Goal: Transaction & Acquisition: Book appointment/travel/reservation

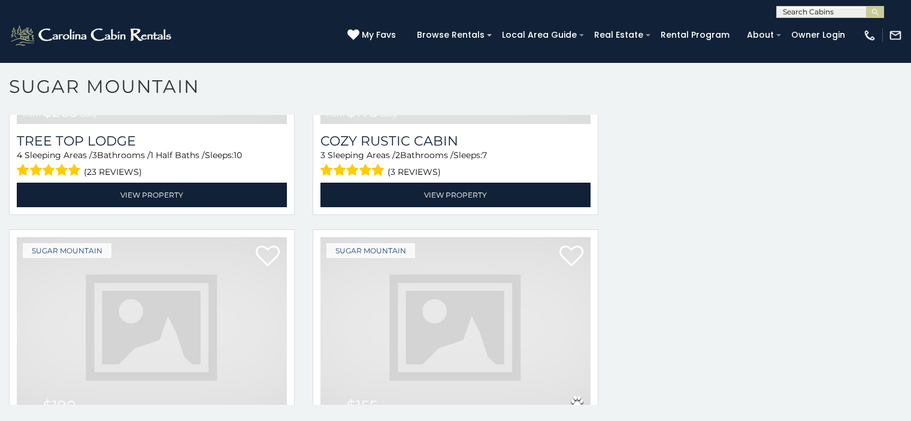
scroll to position [1089, 0]
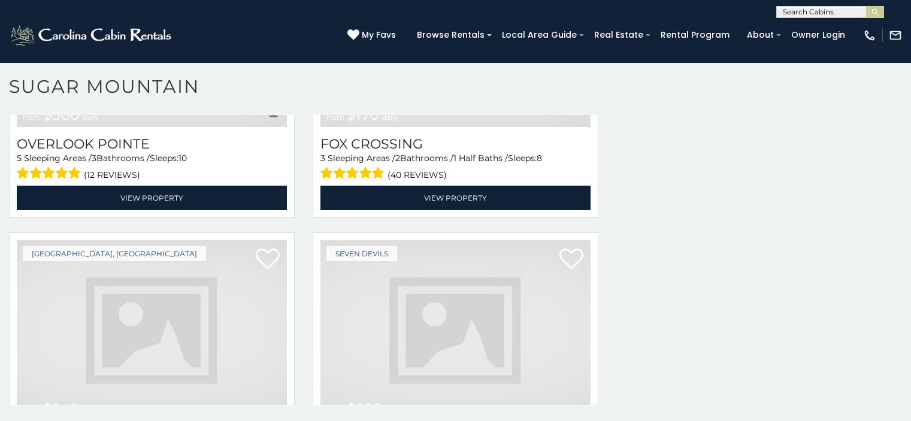
scroll to position [4092, 0]
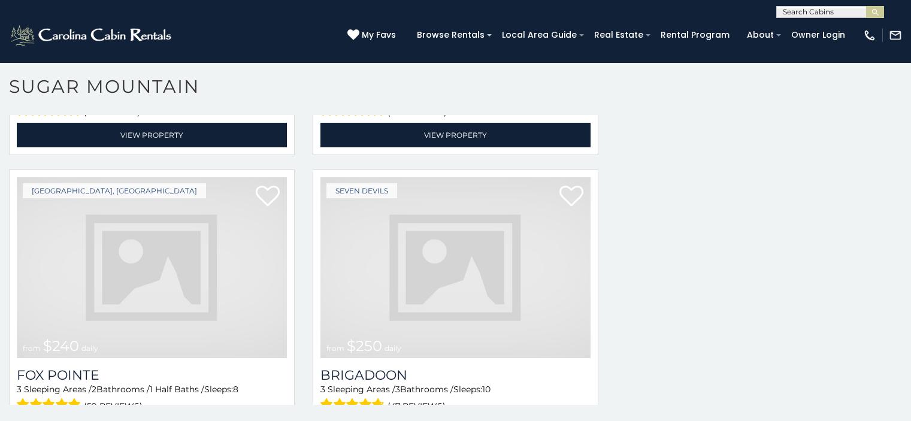
click at [364, 200] on img at bounding box center [455, 267] width 270 height 181
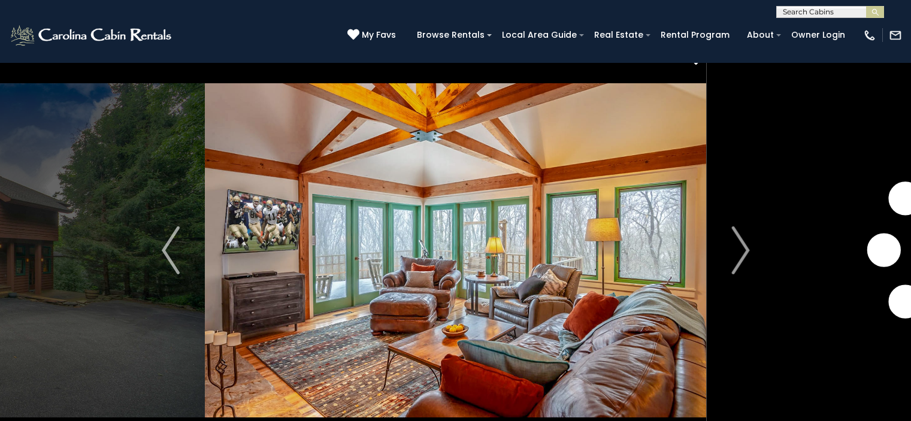
scroll to position [43, 0]
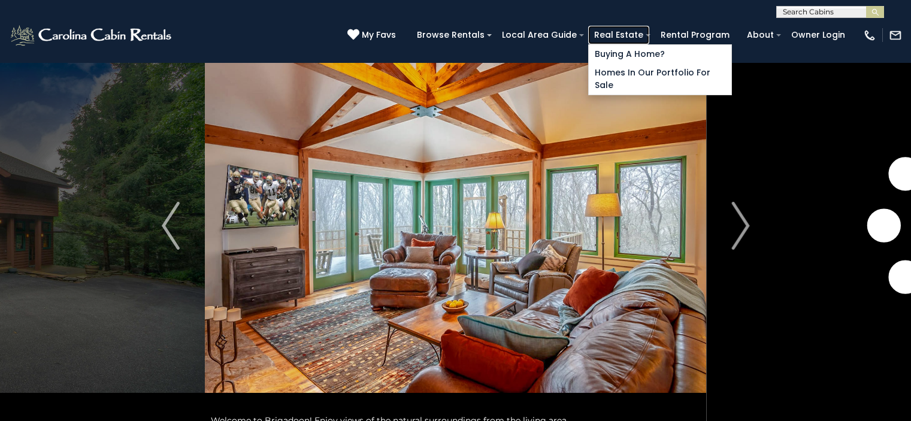
click at [649, 29] on link "Real Estate" at bounding box center [618, 35] width 61 height 19
